Goal: Task Accomplishment & Management: Manage account settings

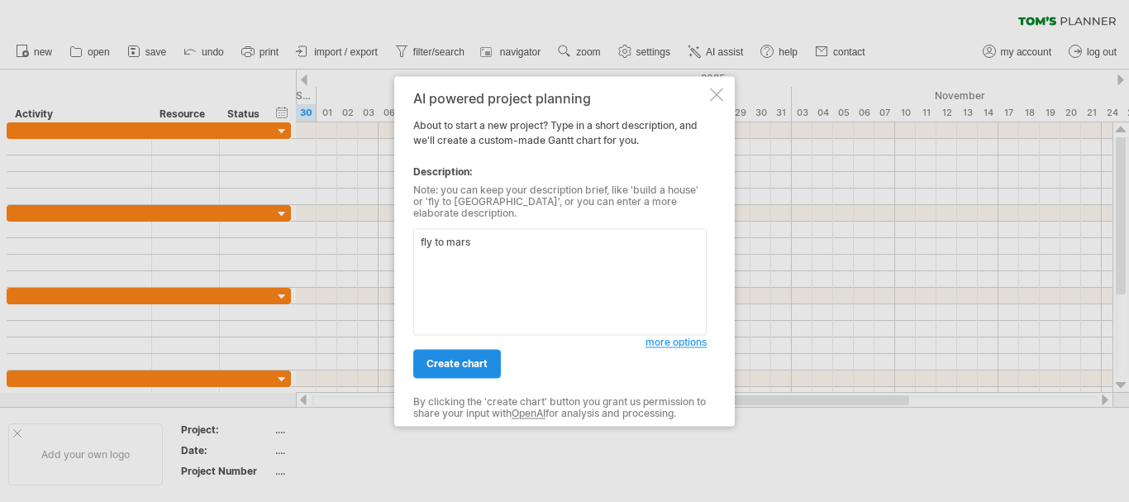
type textarea "fly to mars"
click at [440, 364] on span "create chart" at bounding box center [456, 363] width 61 height 12
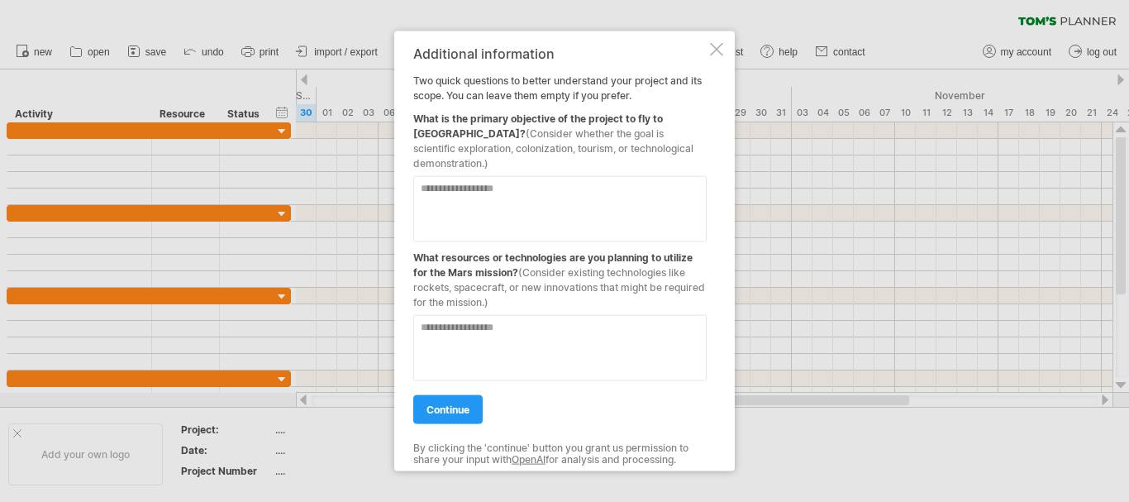
click at [723, 50] on div "Additional information Two quick questions to better understand your project an…" at bounding box center [564, 251] width 341 height 441
click at [718, 50] on div at bounding box center [716, 48] width 13 height 13
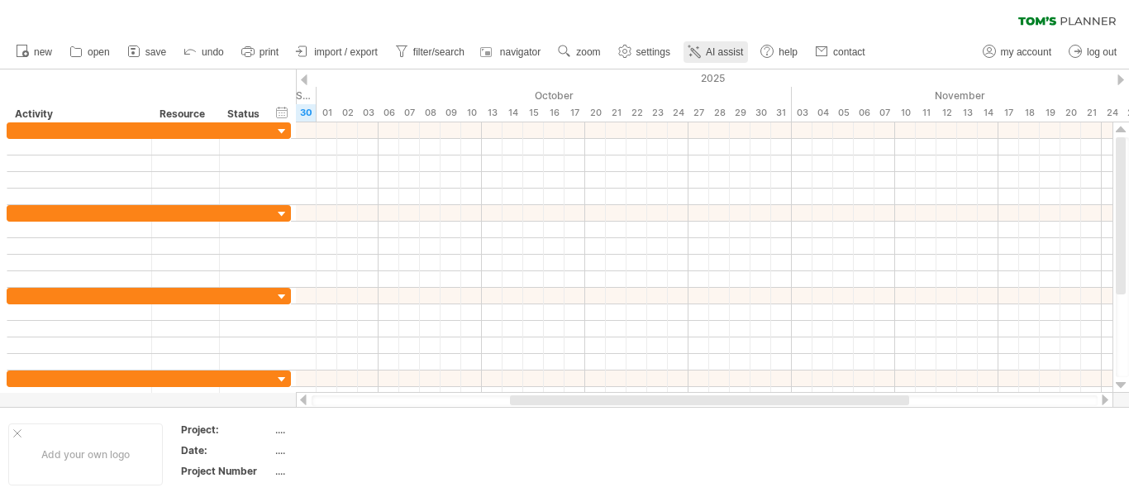
click at [718, 50] on span "AI assist" at bounding box center [724, 52] width 37 height 12
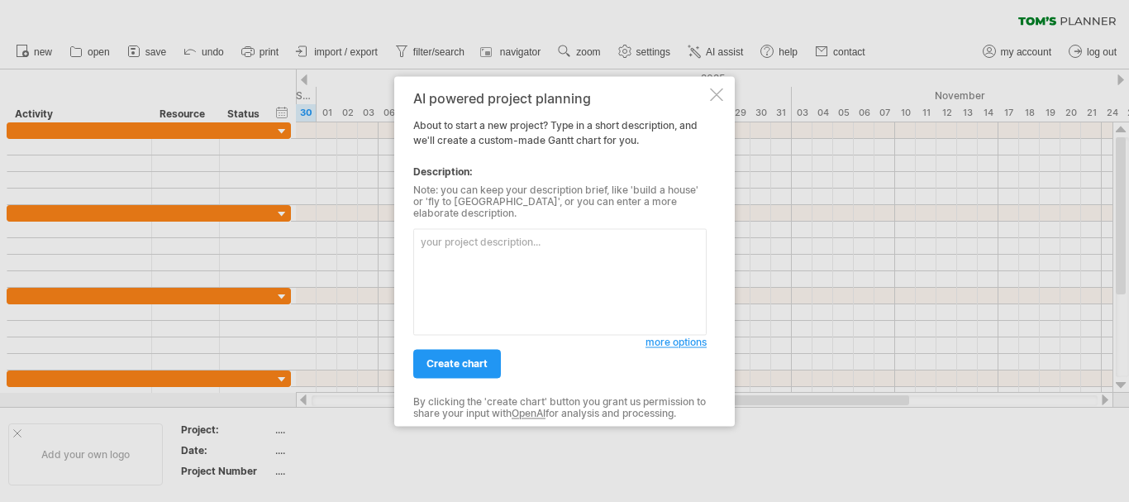
click at [718, 96] on div at bounding box center [716, 94] width 13 height 13
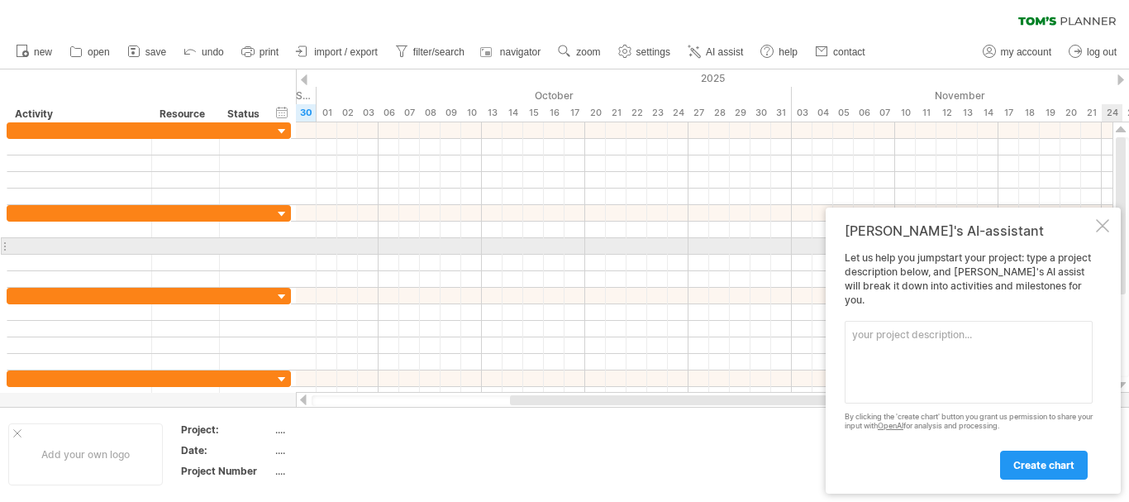
click at [1100, 232] on div at bounding box center [1102, 225] width 13 height 13
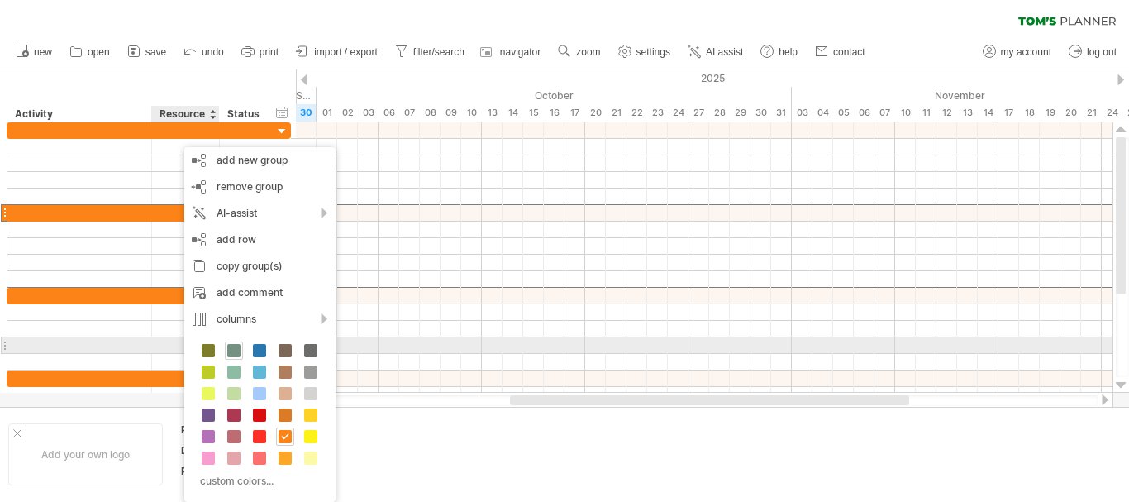
click at [237, 349] on span at bounding box center [233, 350] width 13 height 13
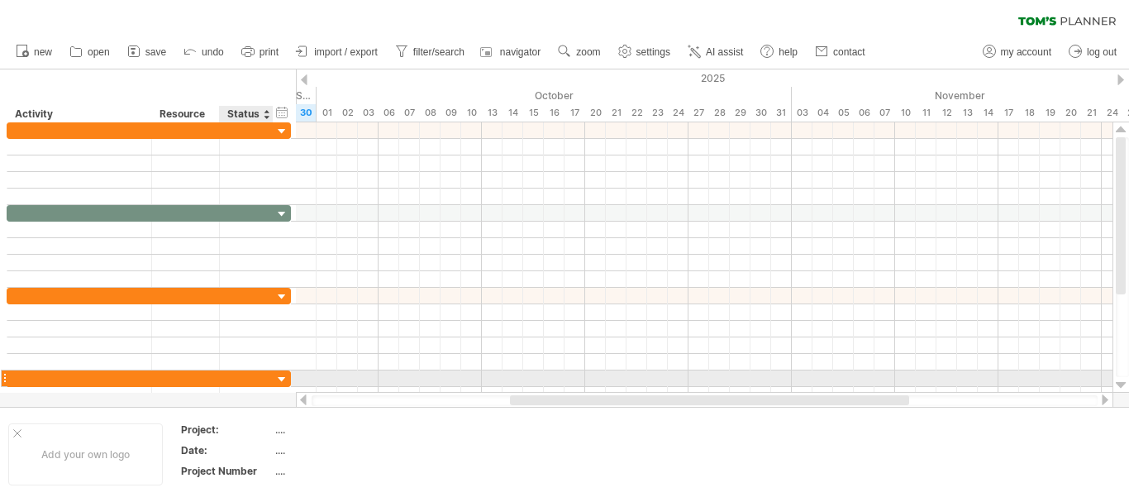
click at [234, 375] on div at bounding box center [246, 378] width 36 height 16
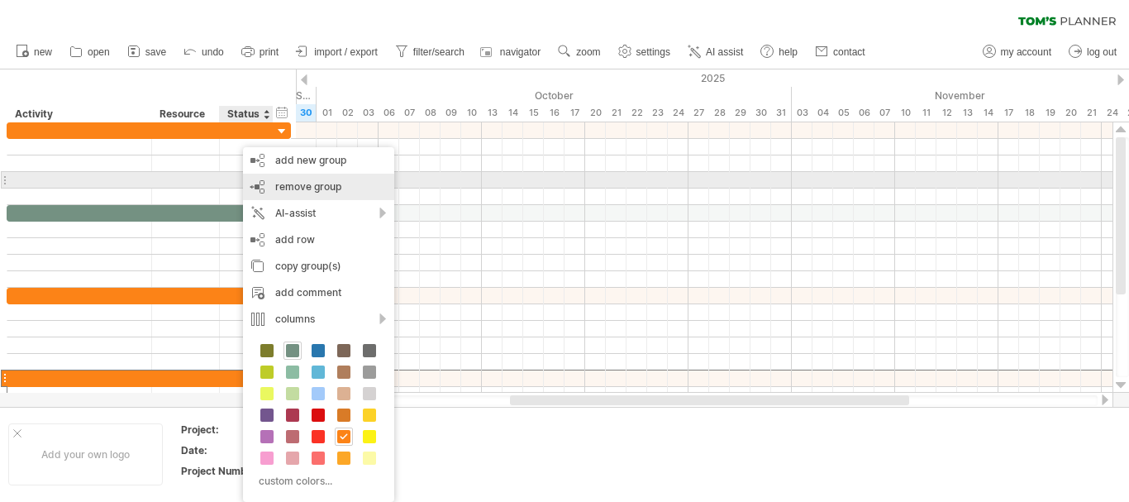
click at [287, 187] on span "remove group" at bounding box center [308, 186] width 66 height 12
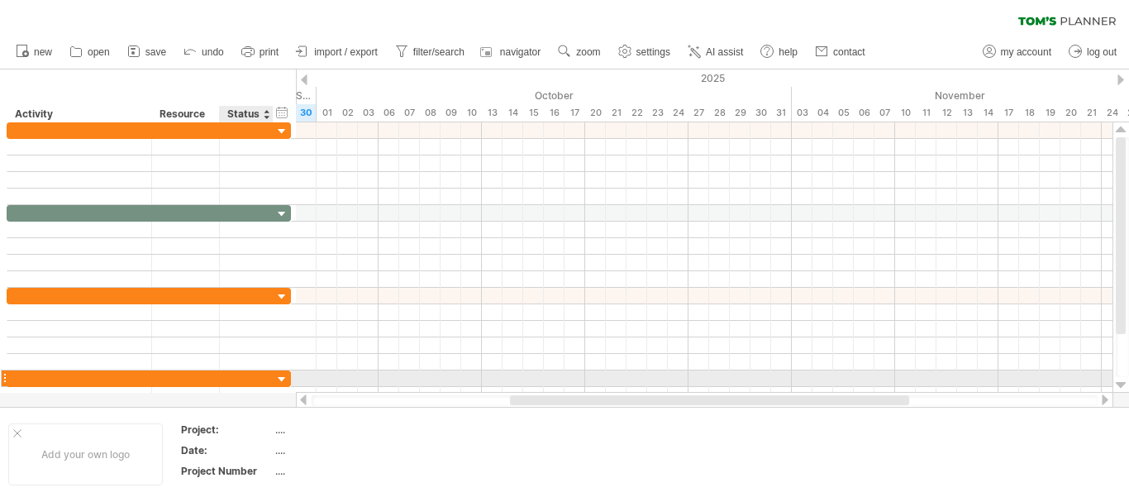
click at [231, 377] on div at bounding box center [246, 378] width 36 height 16
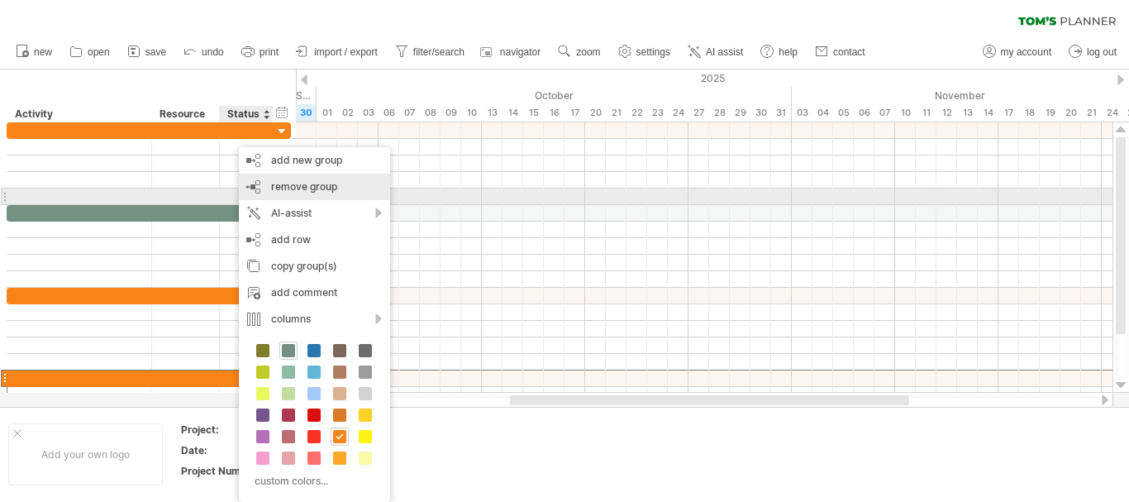
click at [283, 193] on div "remove group remove selected groups" at bounding box center [314, 187] width 151 height 26
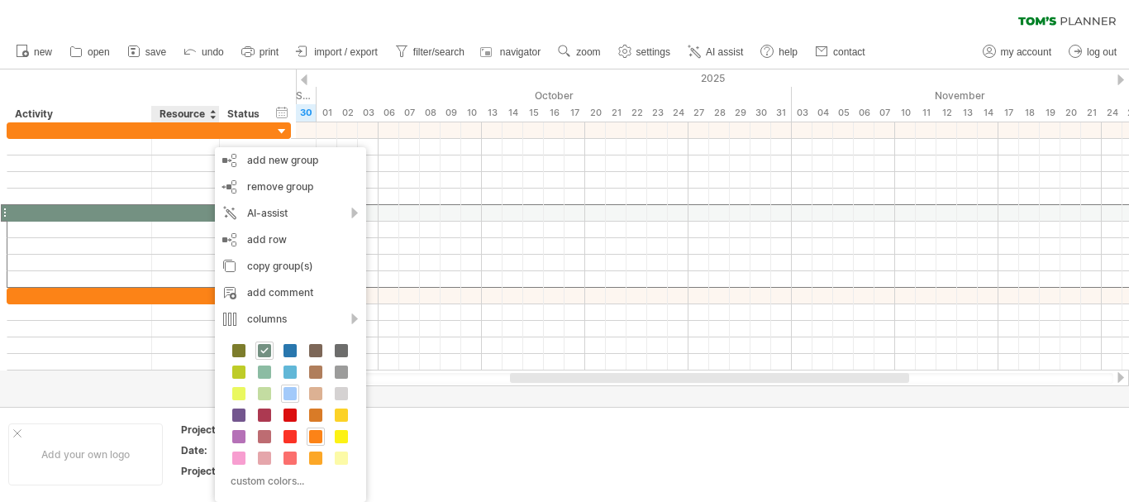
click at [296, 386] on div at bounding box center [290, 393] width 18 height 18
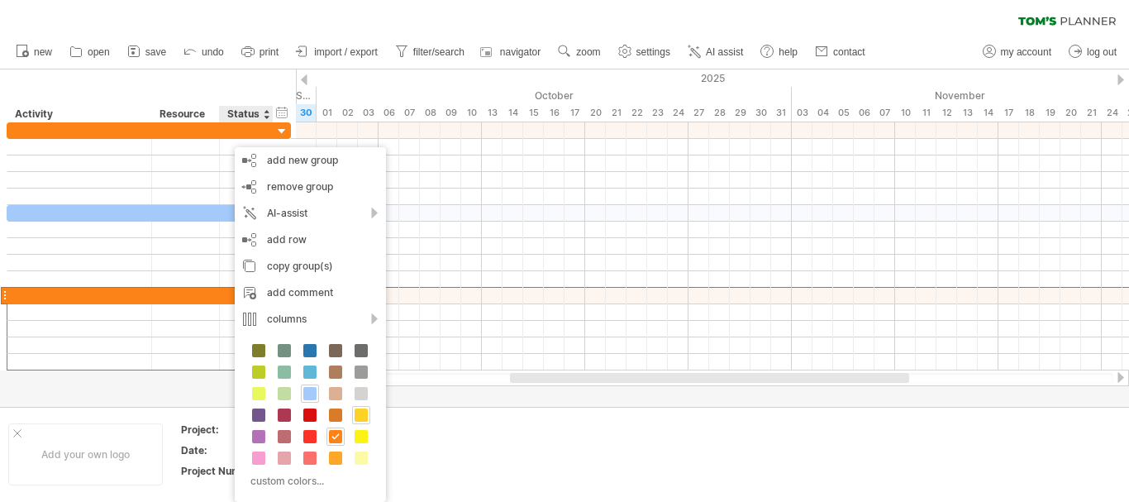
click at [356, 417] on span at bounding box center [361, 414] width 13 height 13
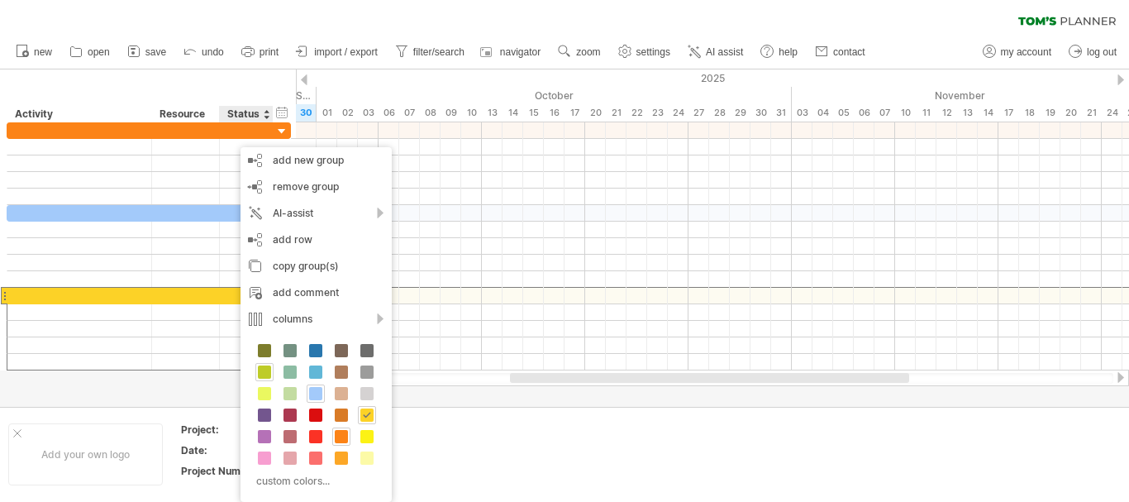
click at [267, 377] on span at bounding box center [264, 371] width 13 height 13
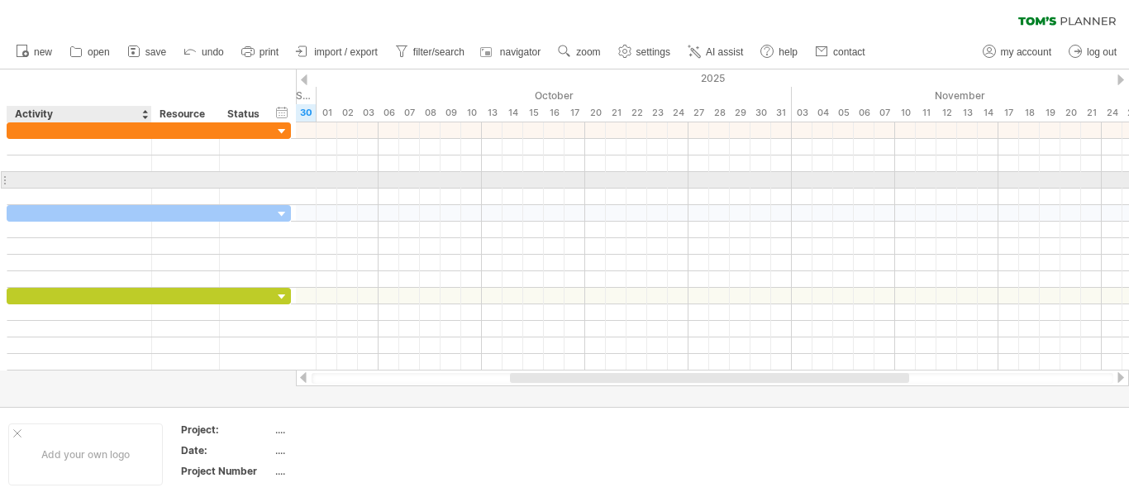
click at [132, 183] on div at bounding box center [79, 180] width 127 height 16
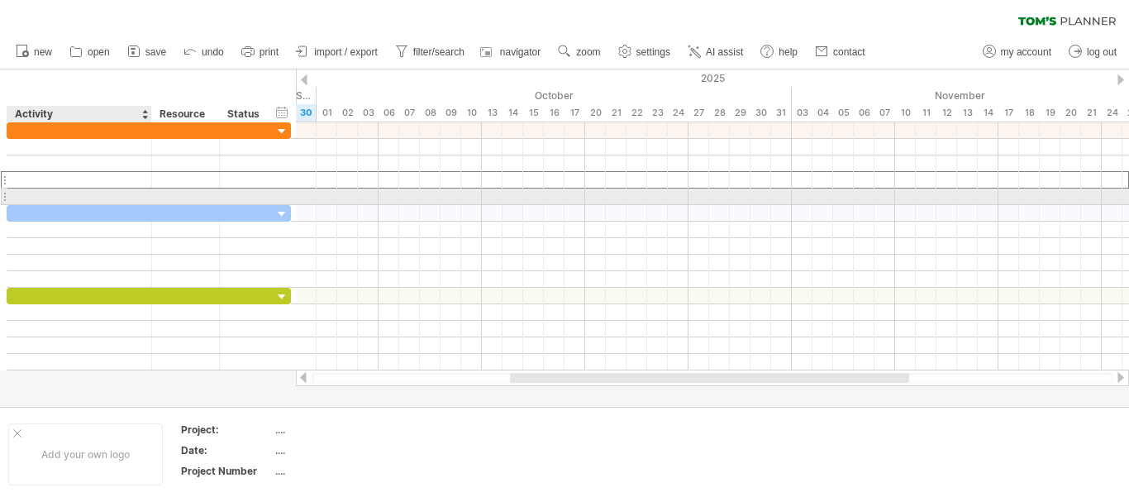
click at [135, 202] on div at bounding box center [79, 196] width 127 height 16
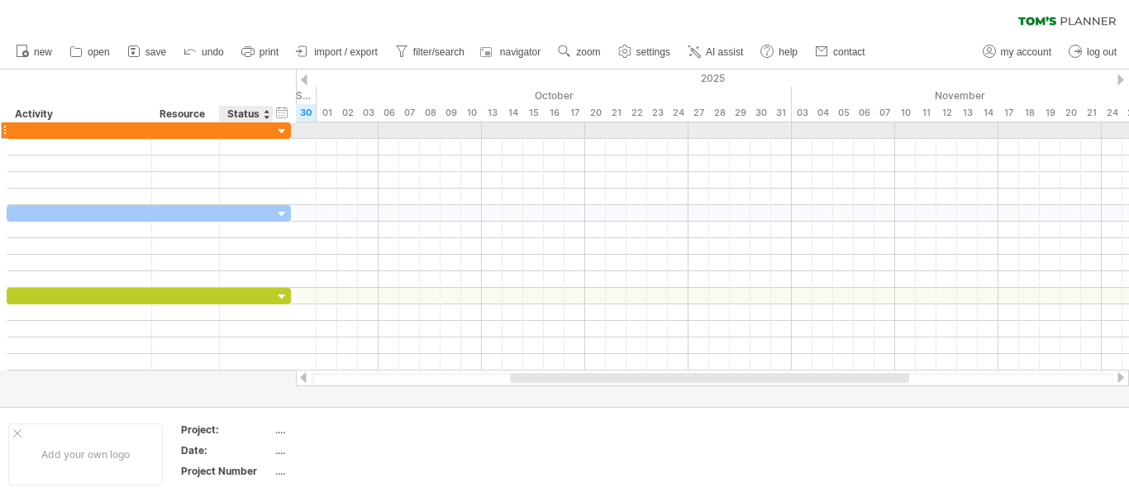
click at [278, 131] on div at bounding box center [282, 132] width 16 height 16
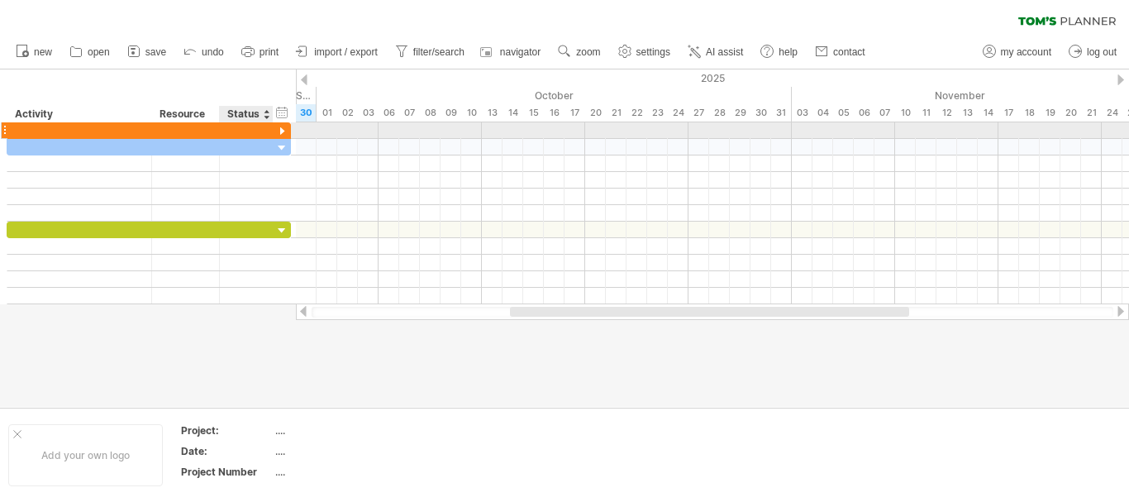
click at [278, 131] on div at bounding box center [282, 132] width 16 height 16
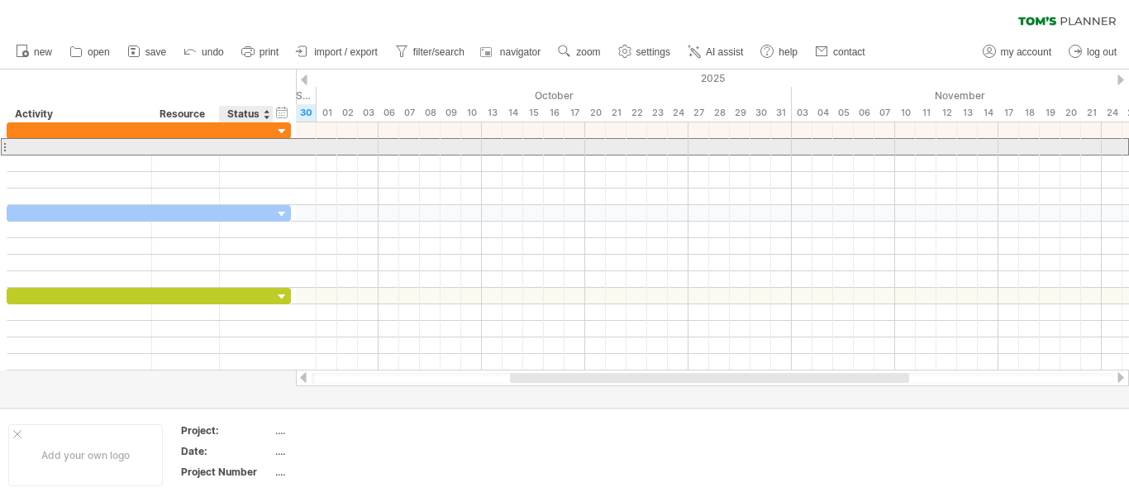
click at [239, 150] on div at bounding box center [246, 147] width 36 height 16
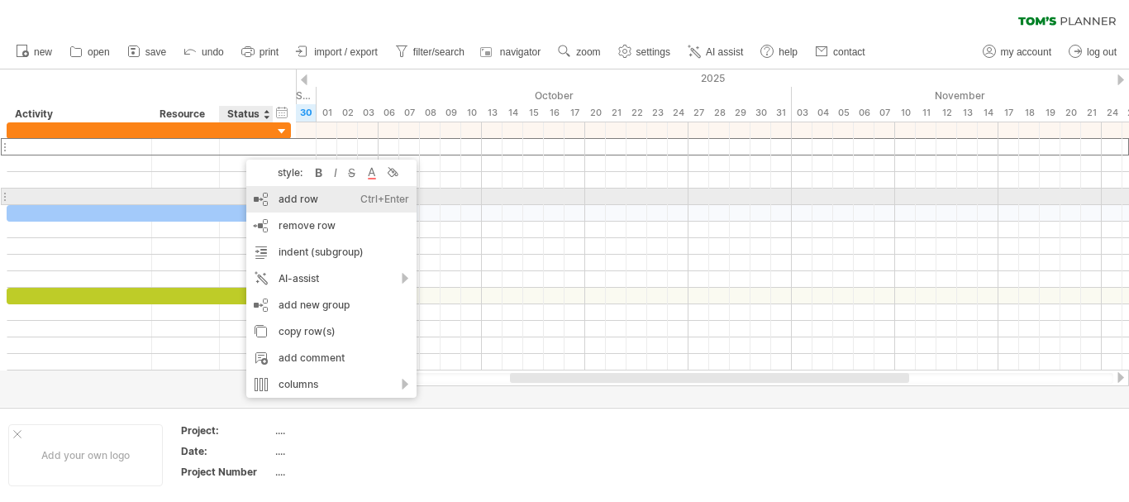
click at [288, 195] on div "add row Ctrl+Enter Cmd+Enter" at bounding box center [331, 199] width 170 height 26
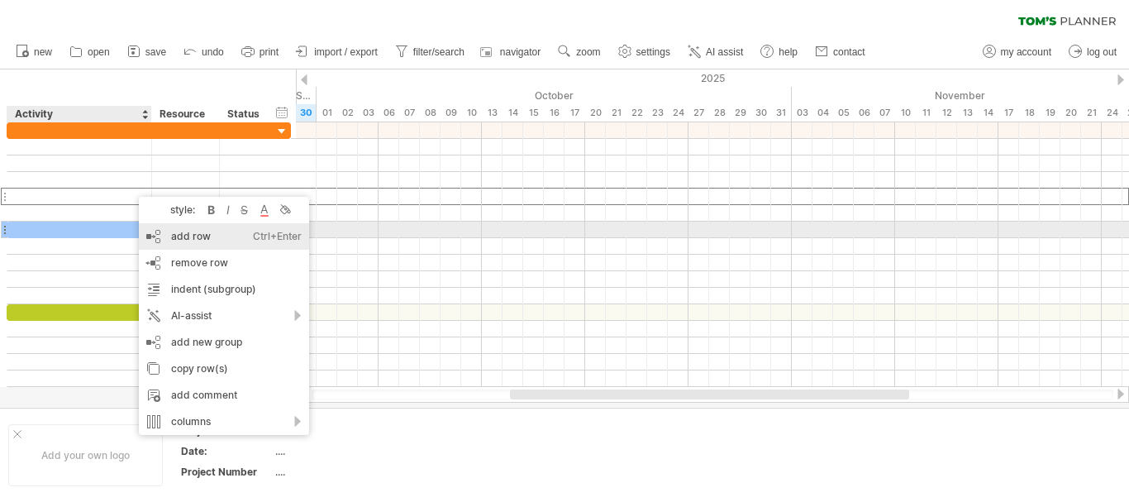
click at [180, 236] on div "add row Ctrl+Enter Cmd+Enter" at bounding box center [224, 236] width 170 height 26
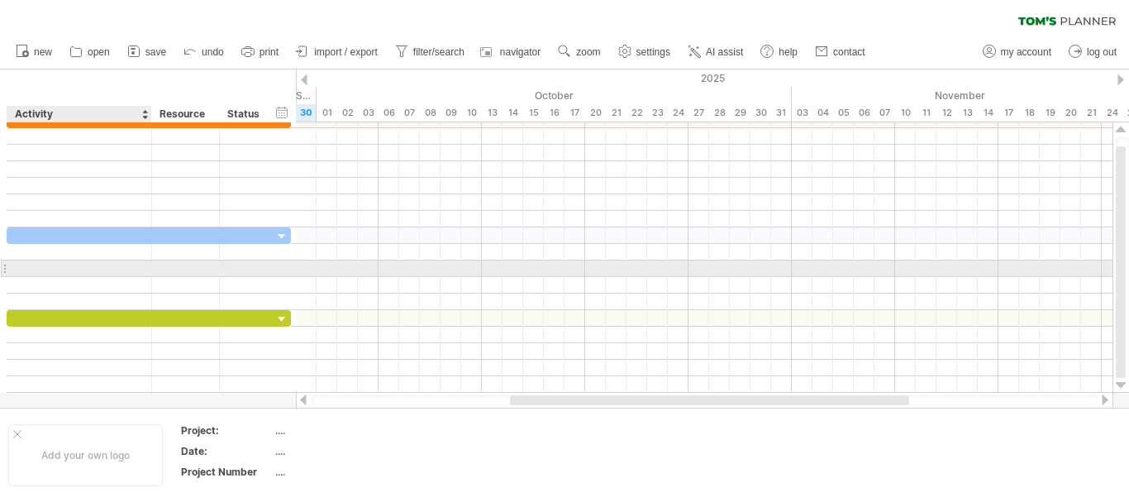
click at [133, 269] on div at bounding box center [79, 268] width 127 height 16
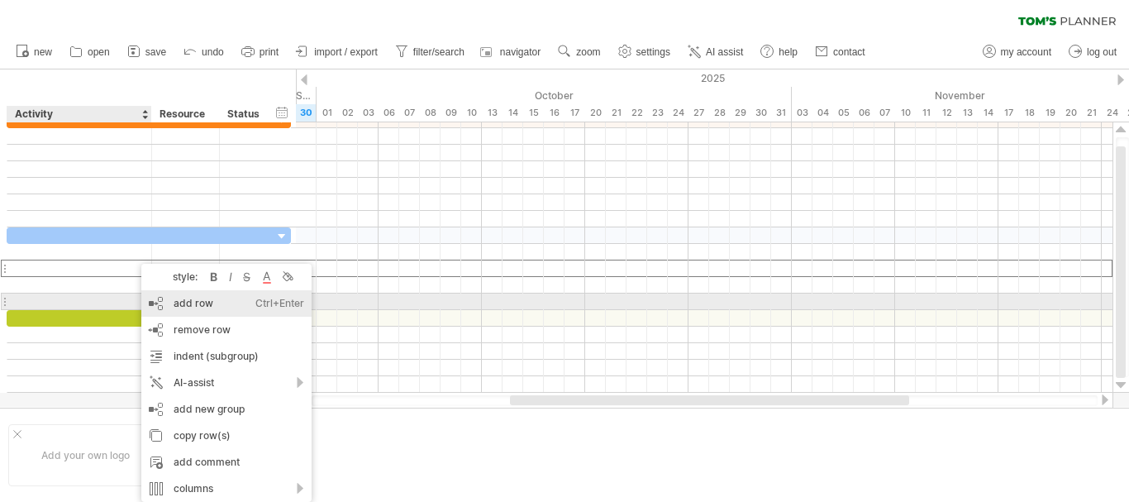
click at [192, 303] on div "add row Ctrl+Enter Cmd+Enter" at bounding box center [226, 303] width 170 height 26
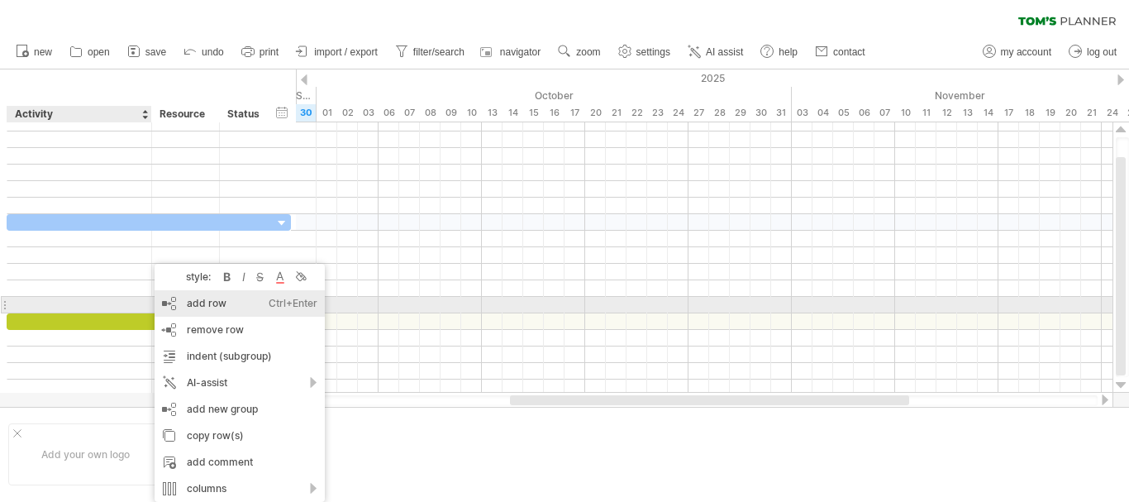
click at [185, 298] on div "add row Ctrl+Enter Cmd+Enter" at bounding box center [240, 303] width 170 height 26
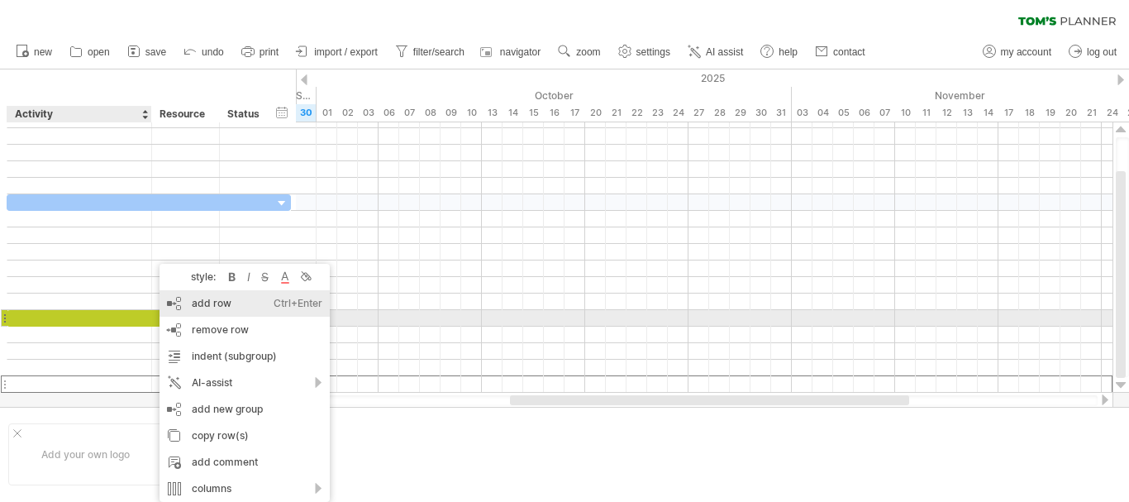
click at [209, 312] on div "add row Ctrl+Enter Cmd+Enter" at bounding box center [245, 303] width 170 height 26
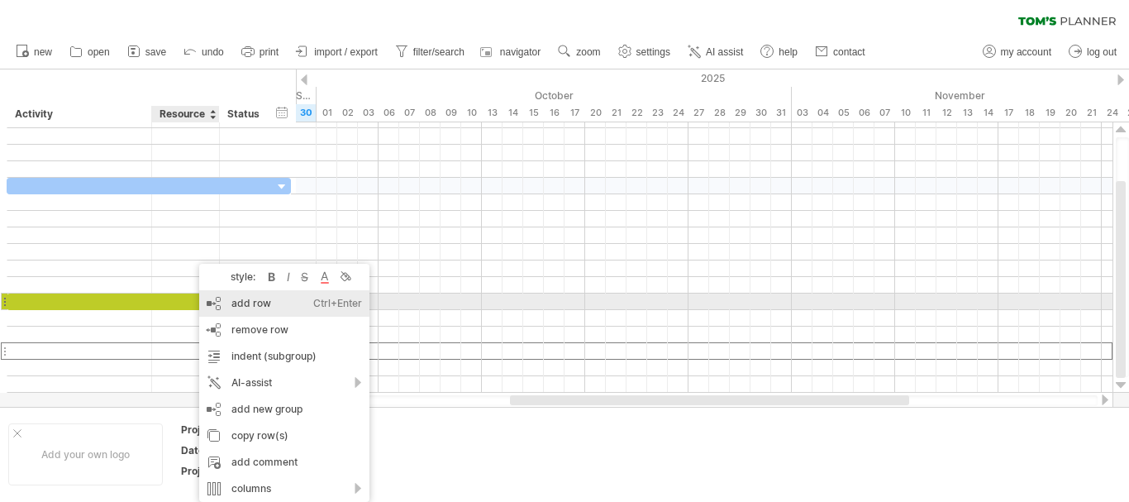
click at [252, 298] on div "add row Ctrl+Enter Cmd+Enter" at bounding box center [284, 303] width 170 height 26
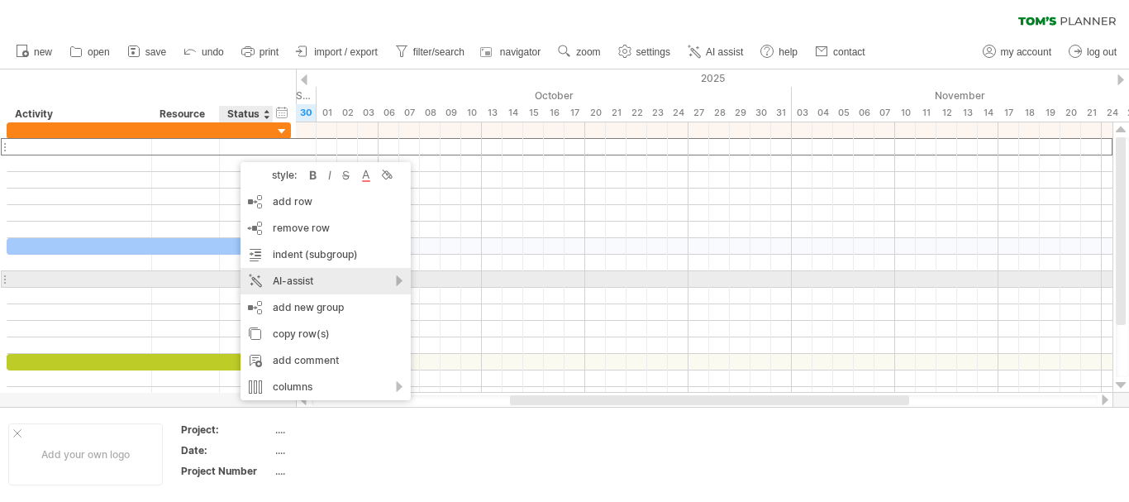
click at [393, 285] on div "AI-assist" at bounding box center [326, 281] width 170 height 26
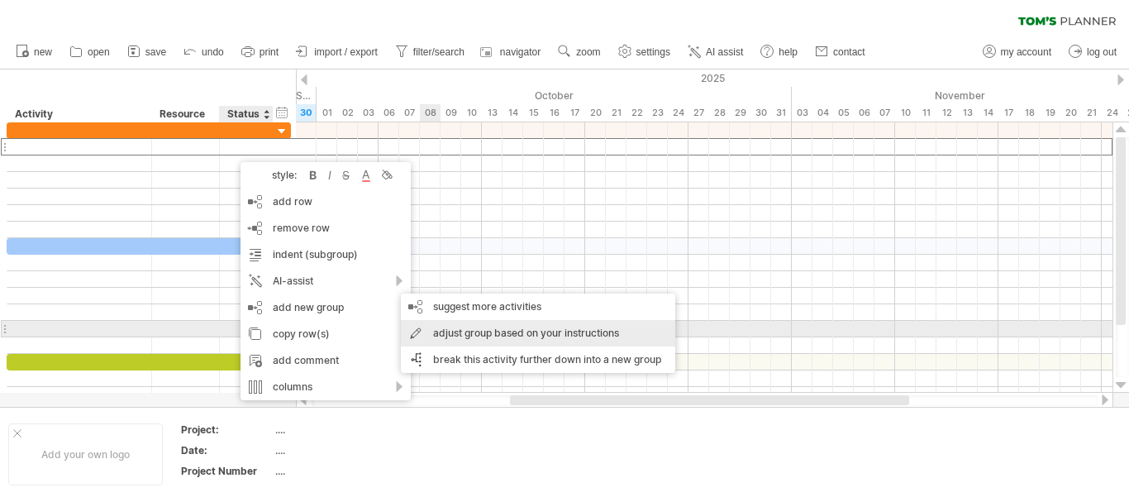
click at [610, 326] on div "adjust group based on your instructions" at bounding box center [538, 333] width 274 height 26
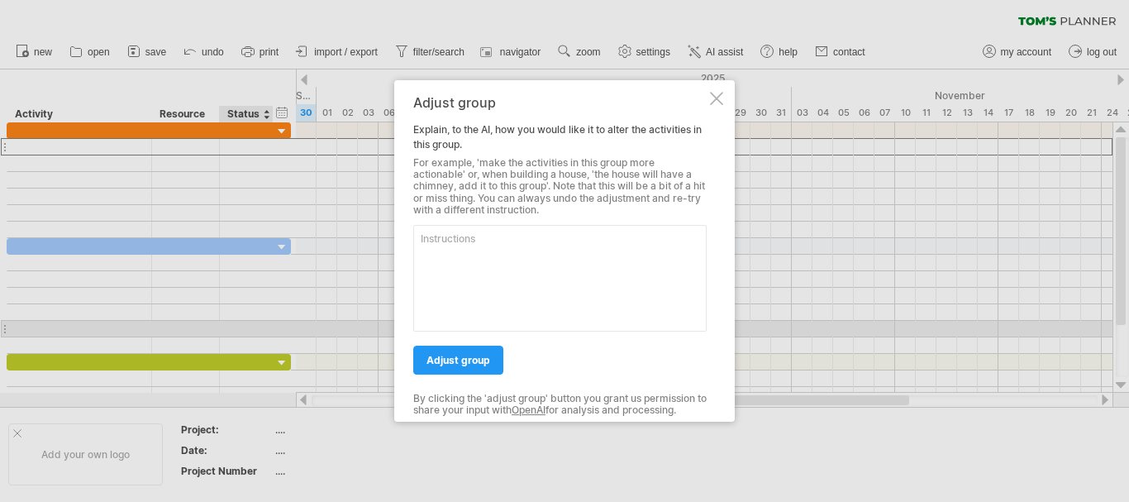
click at [484, 179] on div "For example, 'make the activities in this group more actionable' or, when build…" at bounding box center [559, 187] width 293 height 60
click at [492, 197] on div "For example, 'make the activities in this group more actionable' or, when build…" at bounding box center [559, 187] width 293 height 60
click at [565, 214] on div "For example, 'make the activities in this group more actionable' or, when build…" at bounding box center [559, 187] width 293 height 60
drag, startPoint x: 565, startPoint y: 214, endPoint x: 395, endPoint y: 194, distance: 171.4
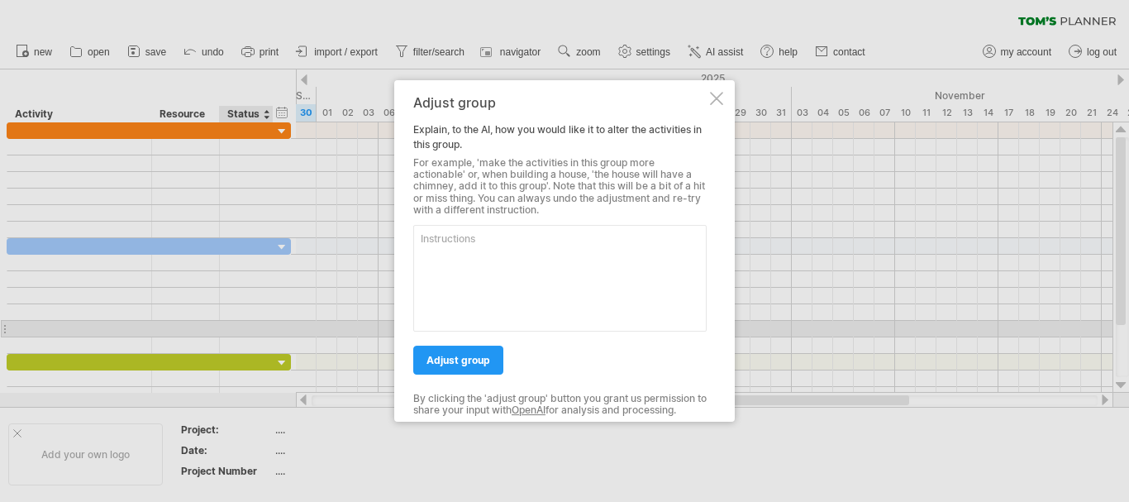
click at [395, 194] on div "Adjust group Explain, to the AI, how you would like it to alter the activities …" at bounding box center [564, 251] width 341 height 342
click at [698, 95] on div "Adjust group" at bounding box center [559, 102] width 293 height 15
click at [707, 101] on div "Adjust group Explain, to the AI, how you would like it to alter the activities …" at bounding box center [564, 251] width 341 height 342
click at [717, 97] on div at bounding box center [716, 98] width 13 height 13
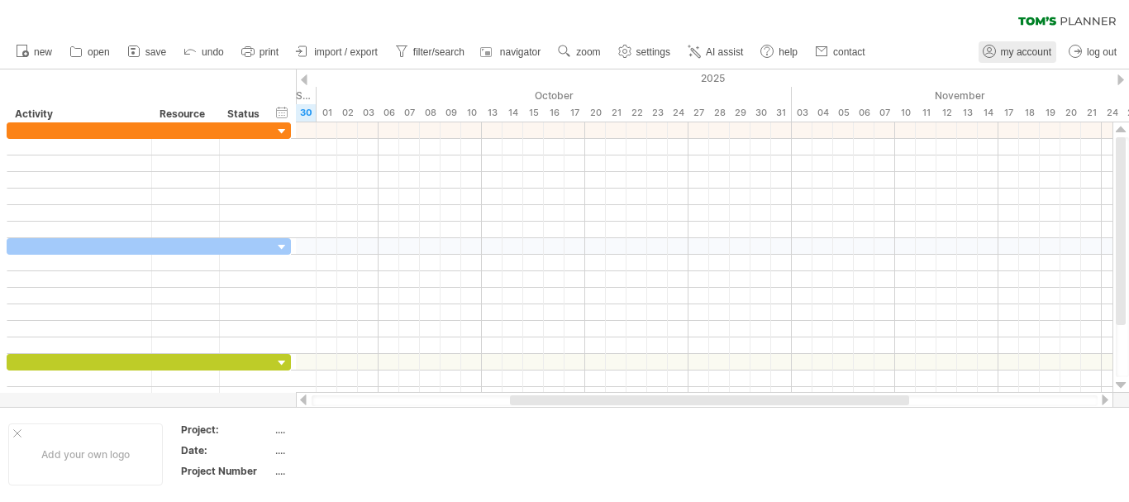
click at [1046, 54] on span "my account" at bounding box center [1026, 52] width 50 height 12
type input "**********"
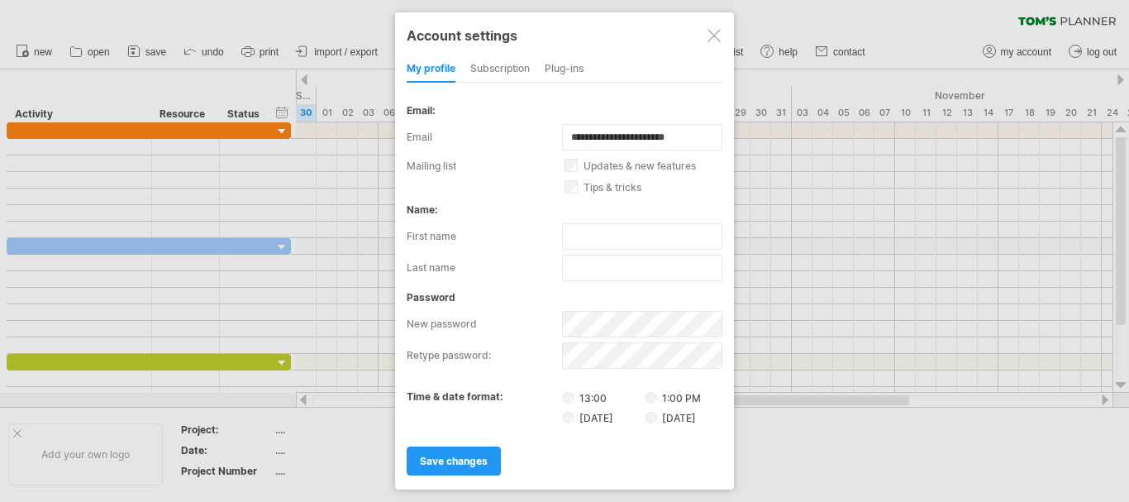
click at [542, 66] on div "my profile subscription Plug-ins subscription members charts" at bounding box center [565, 69] width 316 height 26
click at [517, 64] on div "subscription" at bounding box center [500, 69] width 60 height 26
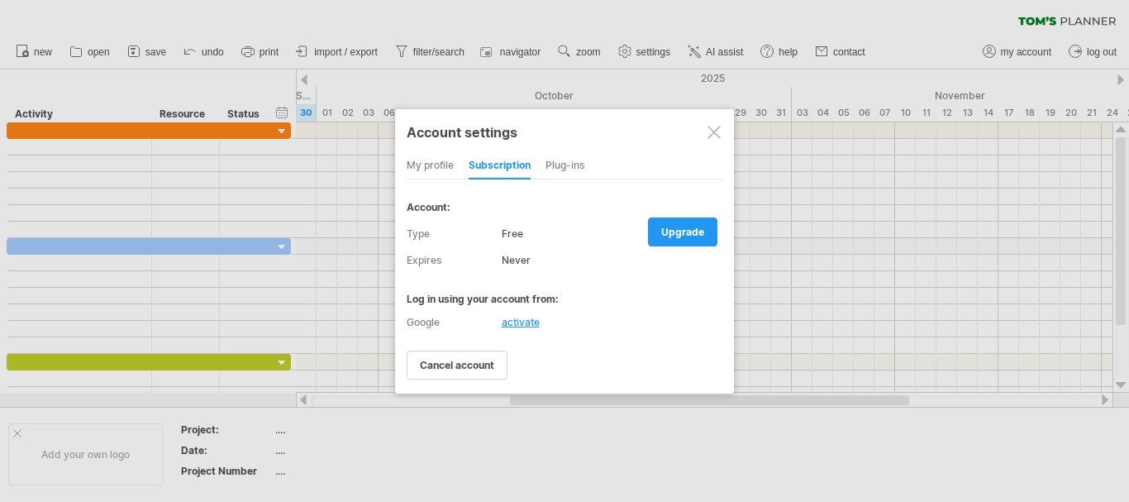
click at [488, 366] on span "cancel account" at bounding box center [457, 365] width 74 height 12
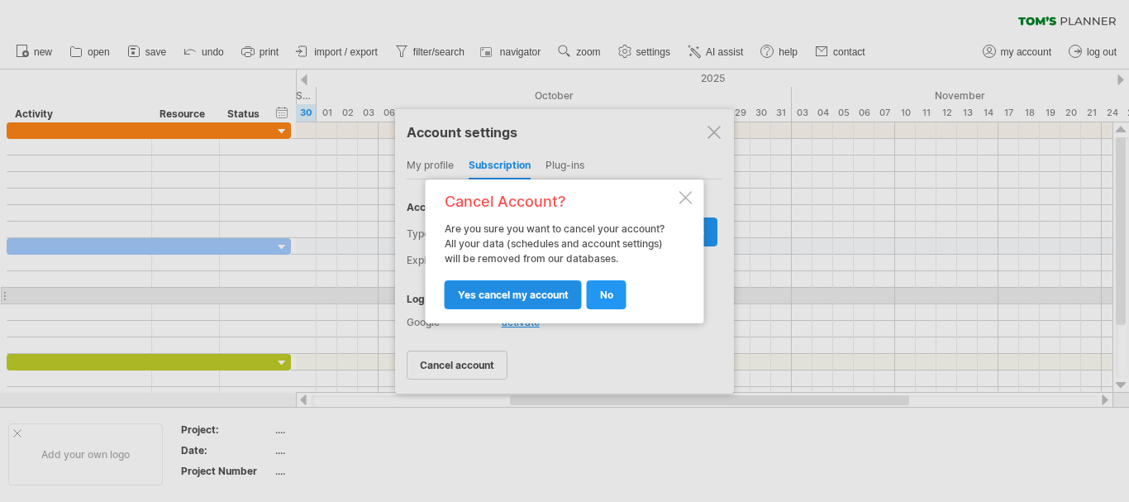
click at [488, 296] on span "yes cancel my account" at bounding box center [513, 294] width 111 height 12
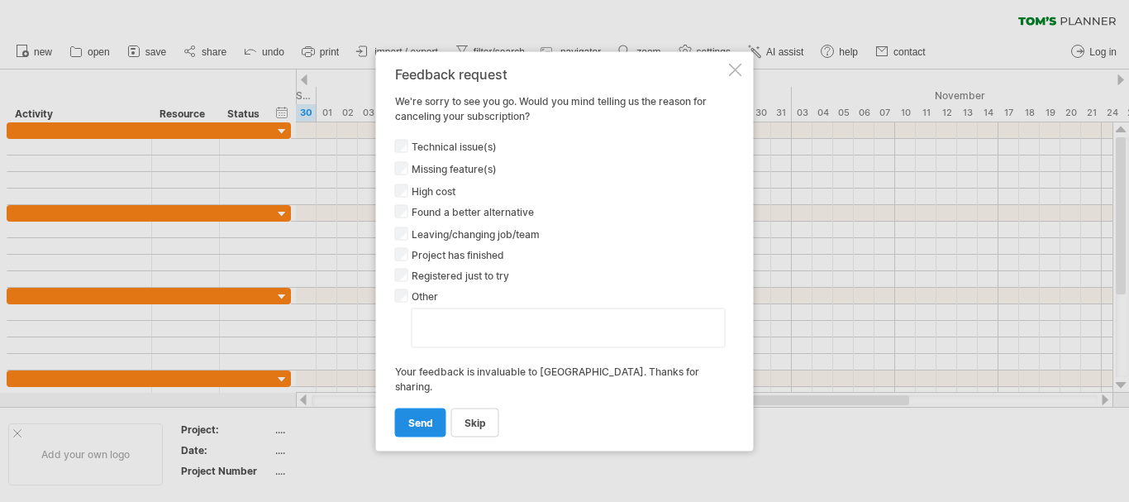
click at [422, 410] on link "send" at bounding box center [420, 421] width 51 height 29
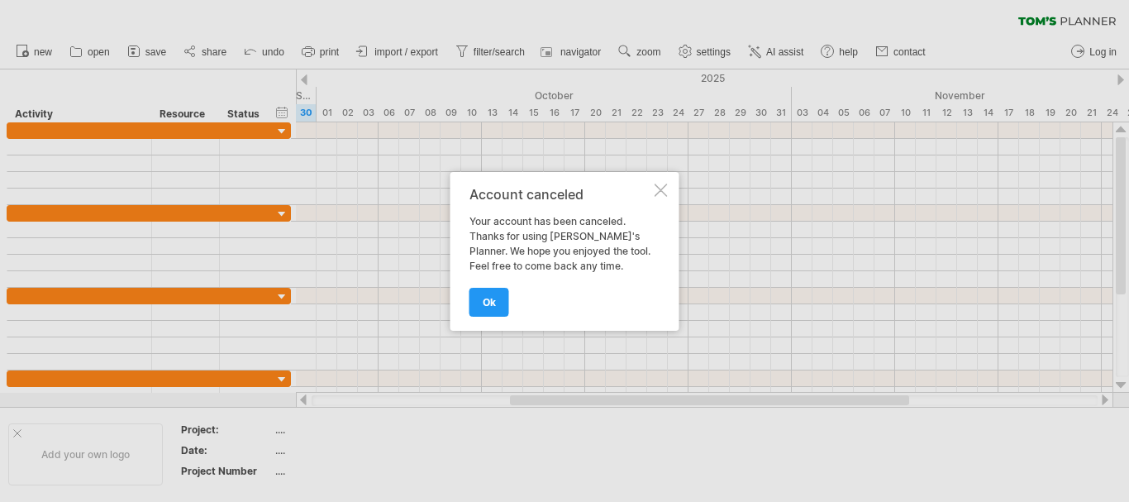
click at [486, 298] on link "ok" at bounding box center [489, 302] width 40 height 29
